Goal: Information Seeking & Learning: Learn about a topic

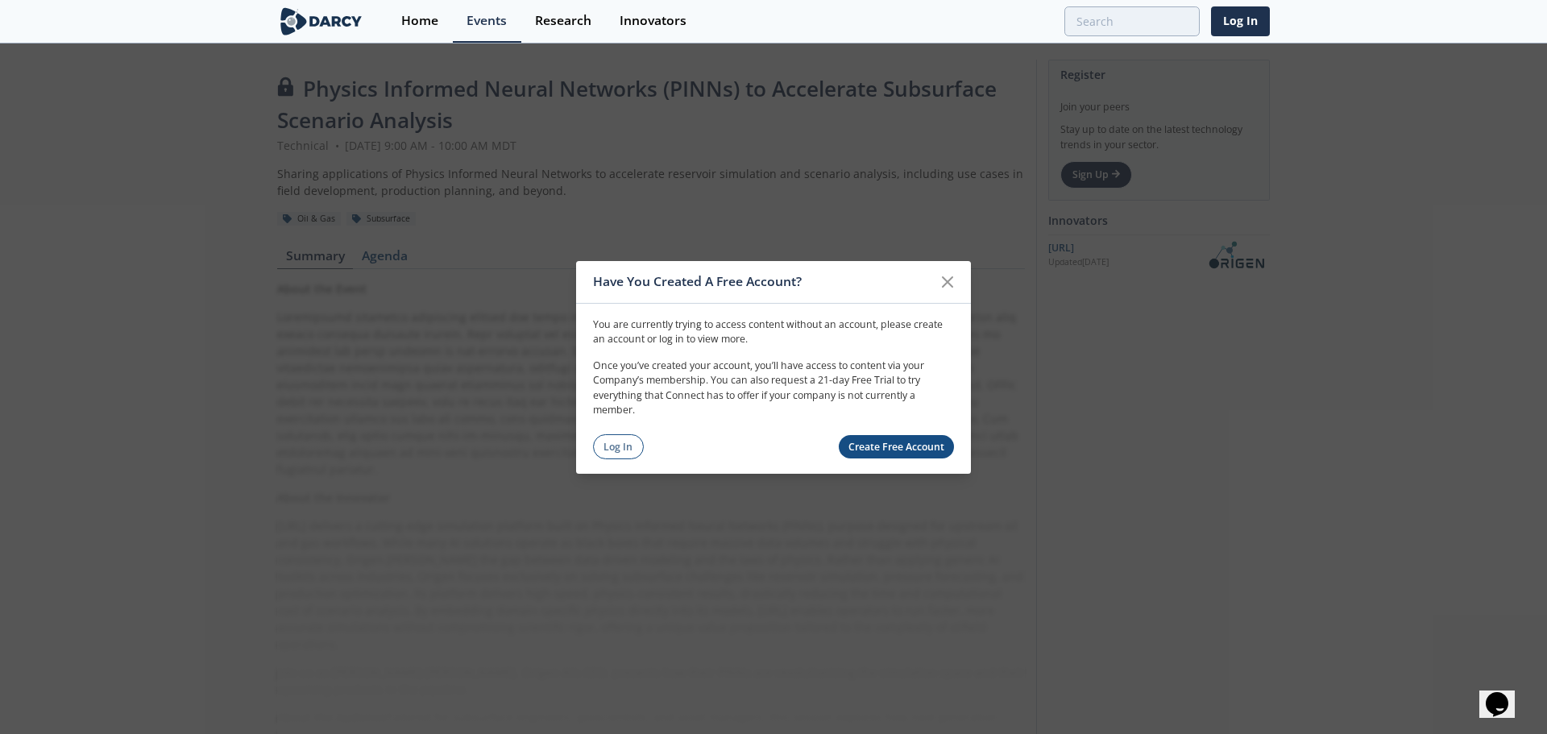
drag, startPoint x: 625, startPoint y: 442, endPoint x: 933, endPoint y: 362, distance: 319.0
click at [625, 442] on link "Log In" at bounding box center [618, 446] width 51 height 25
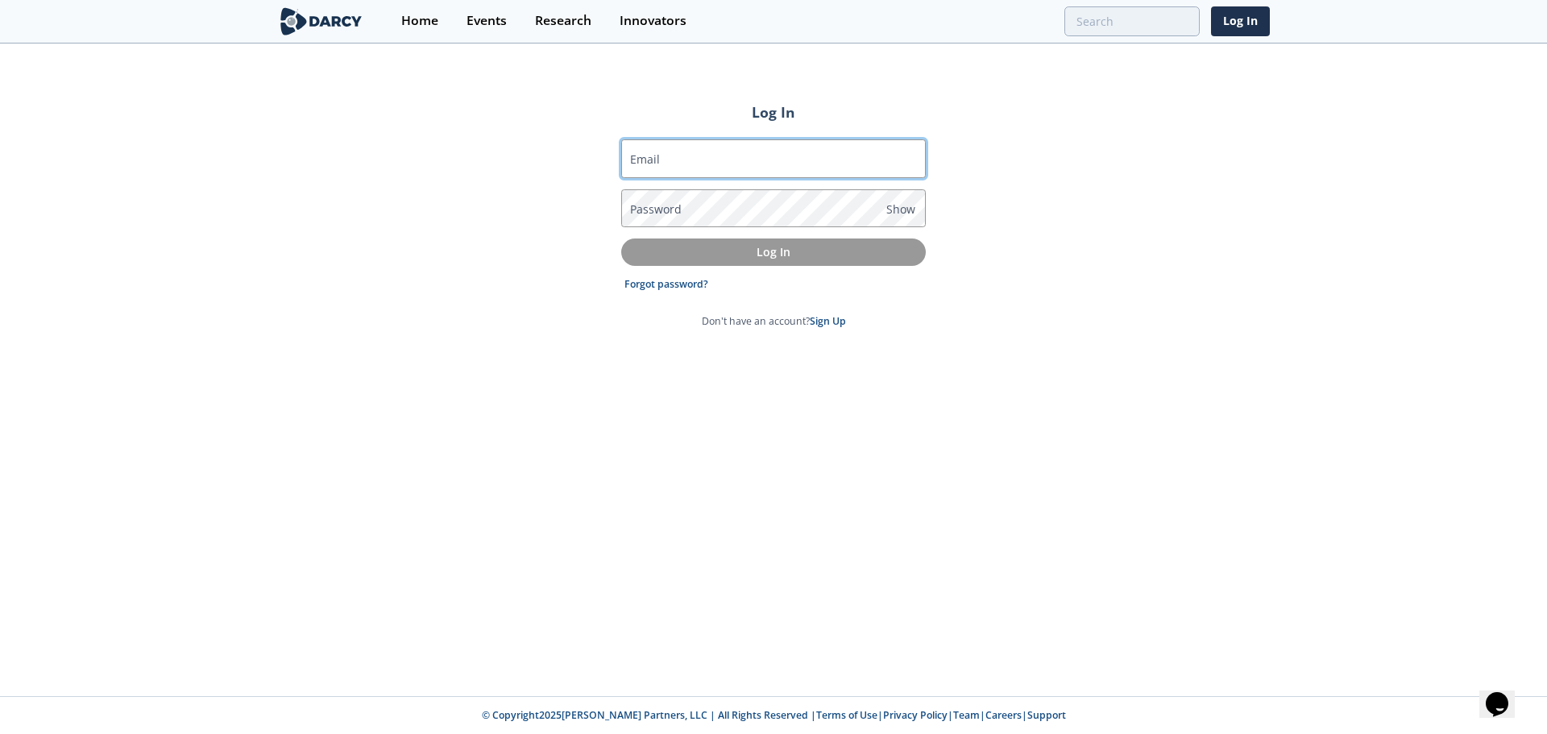
click at [811, 166] on input "Email" at bounding box center [773, 158] width 305 height 39
type input "[EMAIL_ADDRESS][DOMAIN_NAME]"
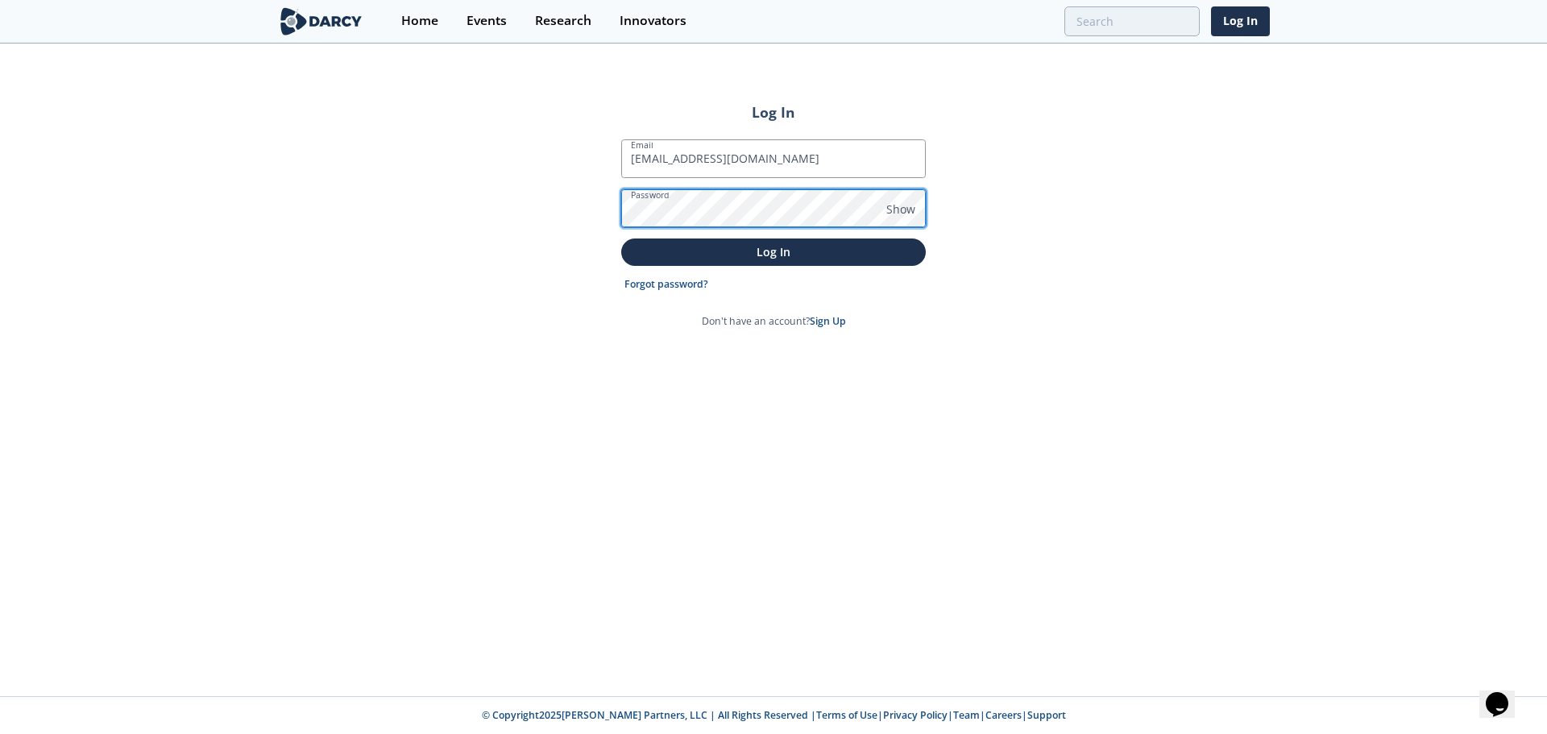
click at [621, 239] on button "Log In" at bounding box center [773, 252] width 305 height 27
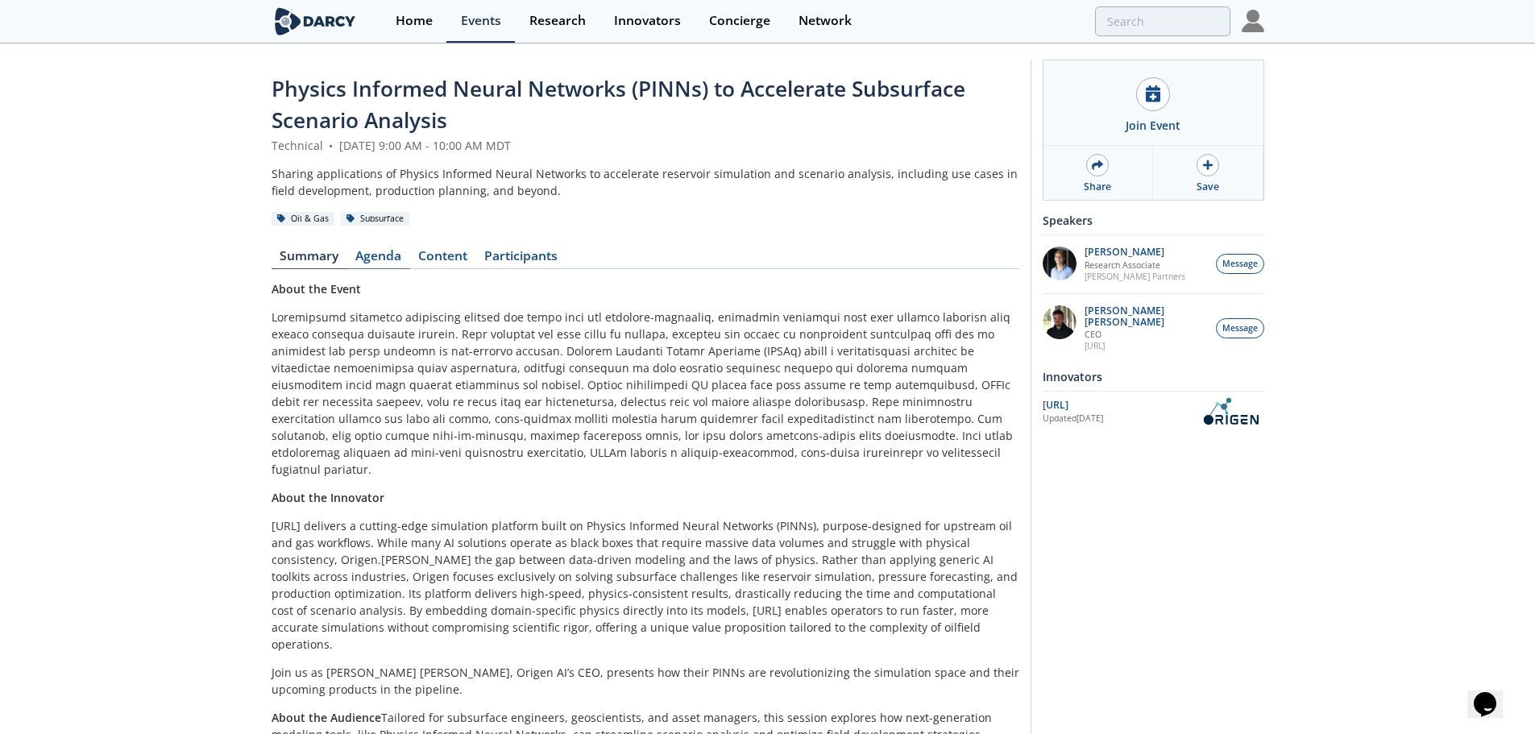
click at [380, 257] on link "Agenda" at bounding box center [378, 259] width 63 height 19
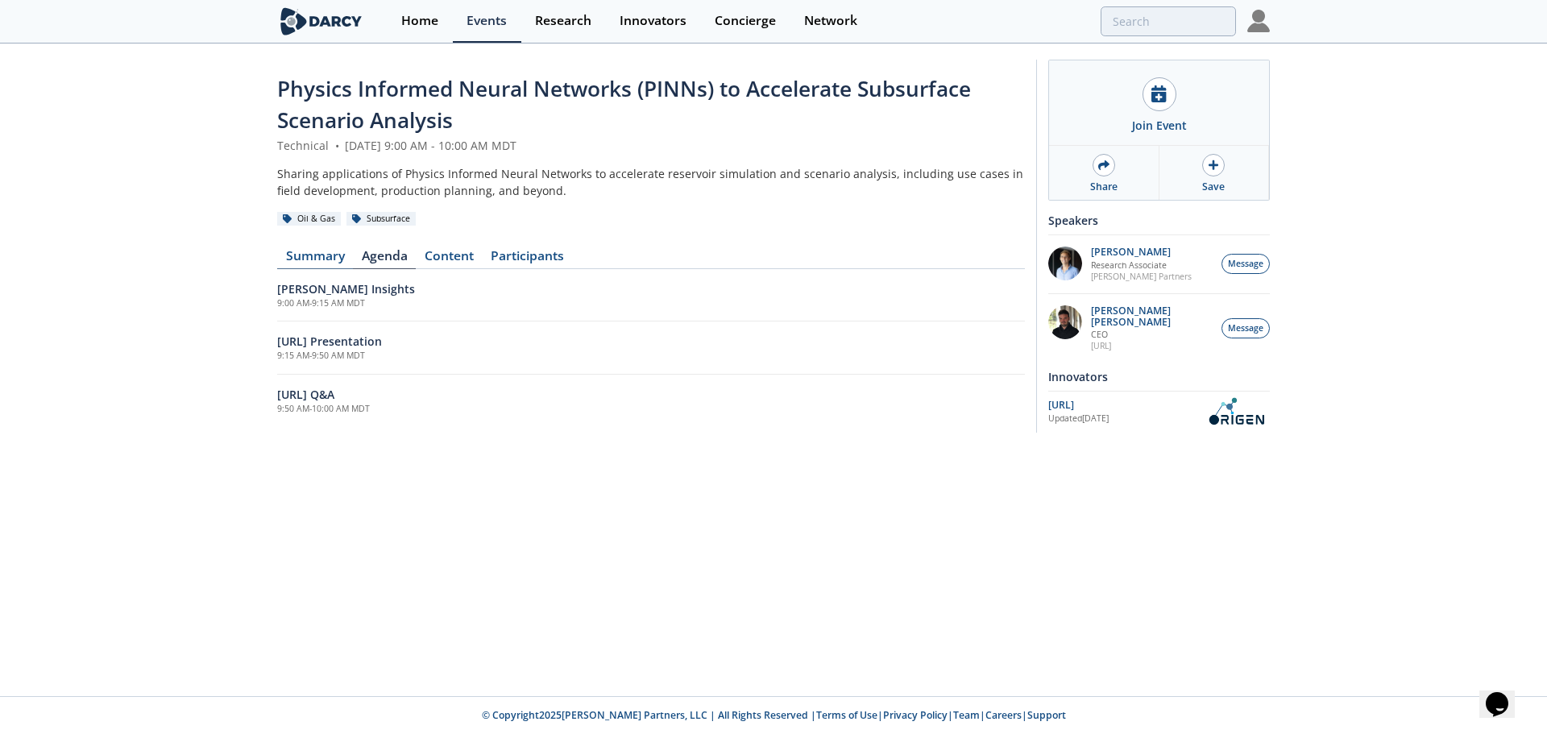
click at [313, 256] on link "Summary" at bounding box center [315, 259] width 76 height 19
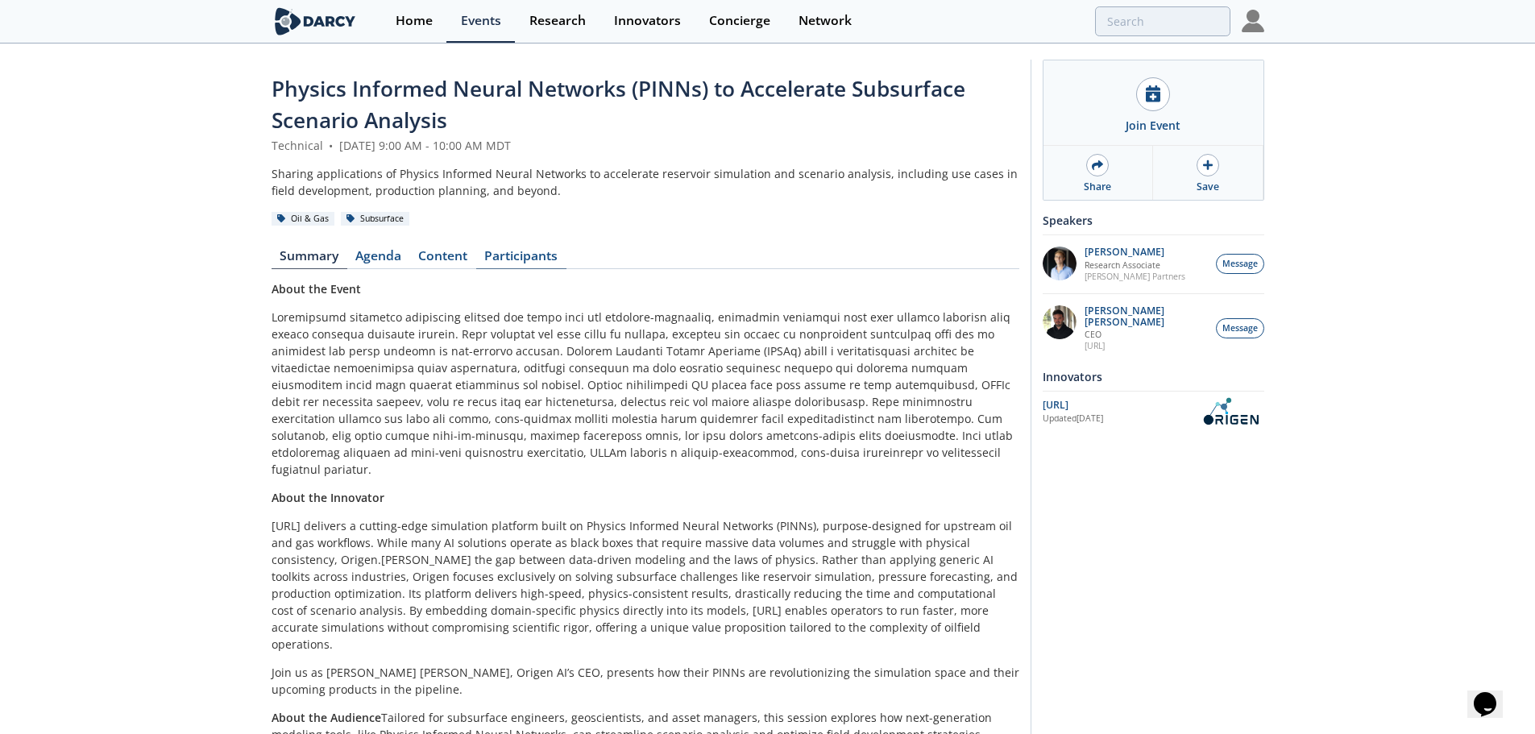
click at [543, 251] on link "Participants" at bounding box center [521, 259] width 90 height 19
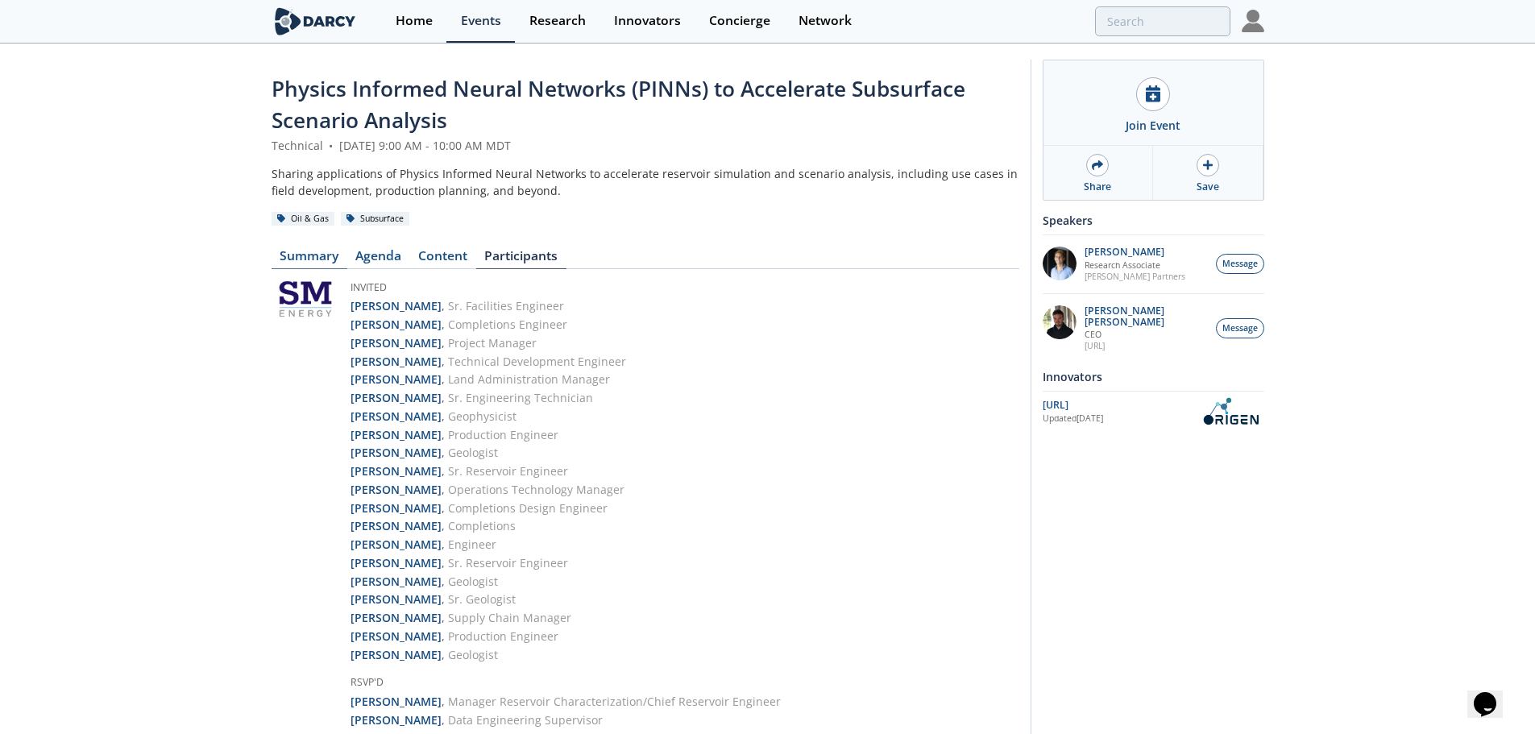
click at [316, 250] on link "Summary" at bounding box center [310, 259] width 76 height 19
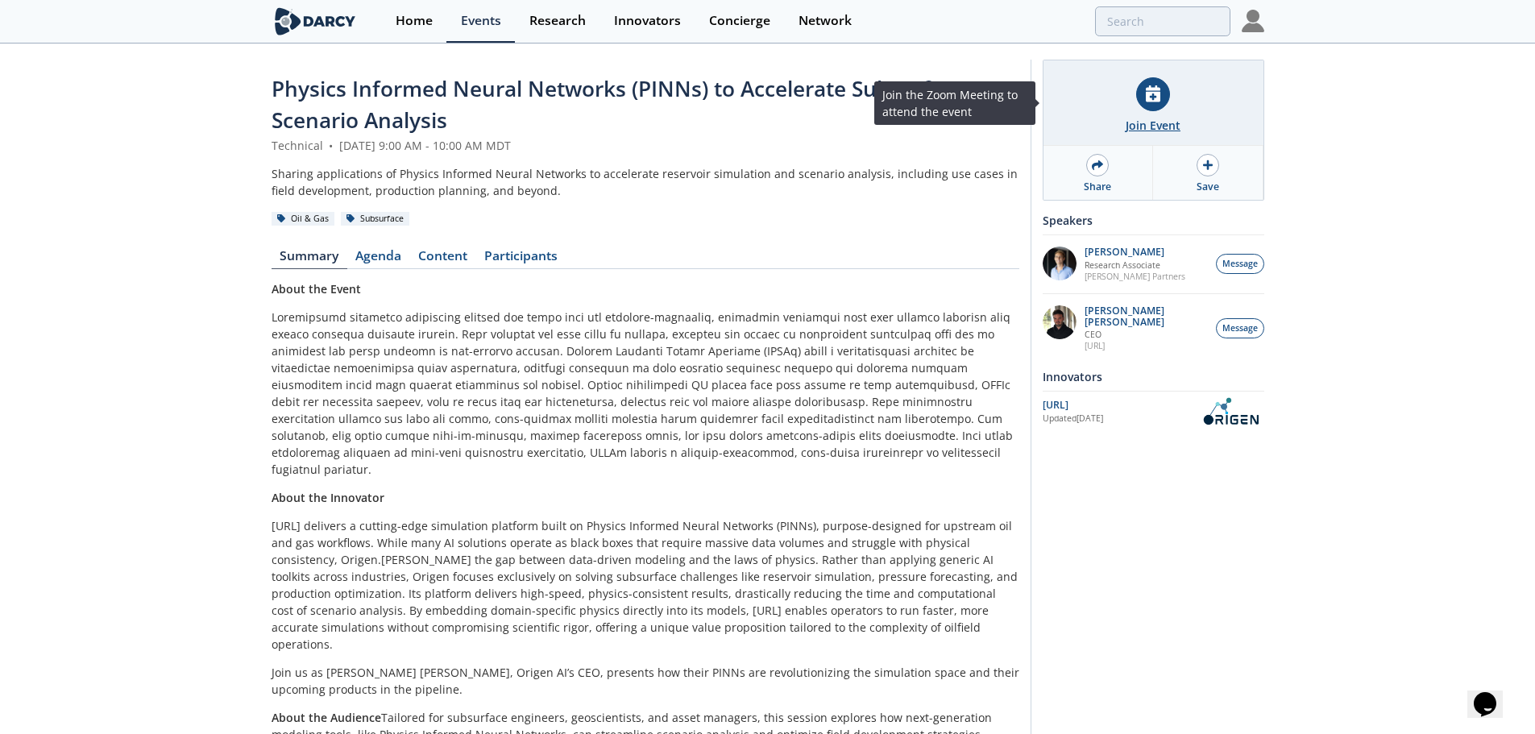
click at [1156, 97] on icon at bounding box center [1153, 93] width 15 height 17
